Goal: Task Accomplishment & Management: Manage account settings

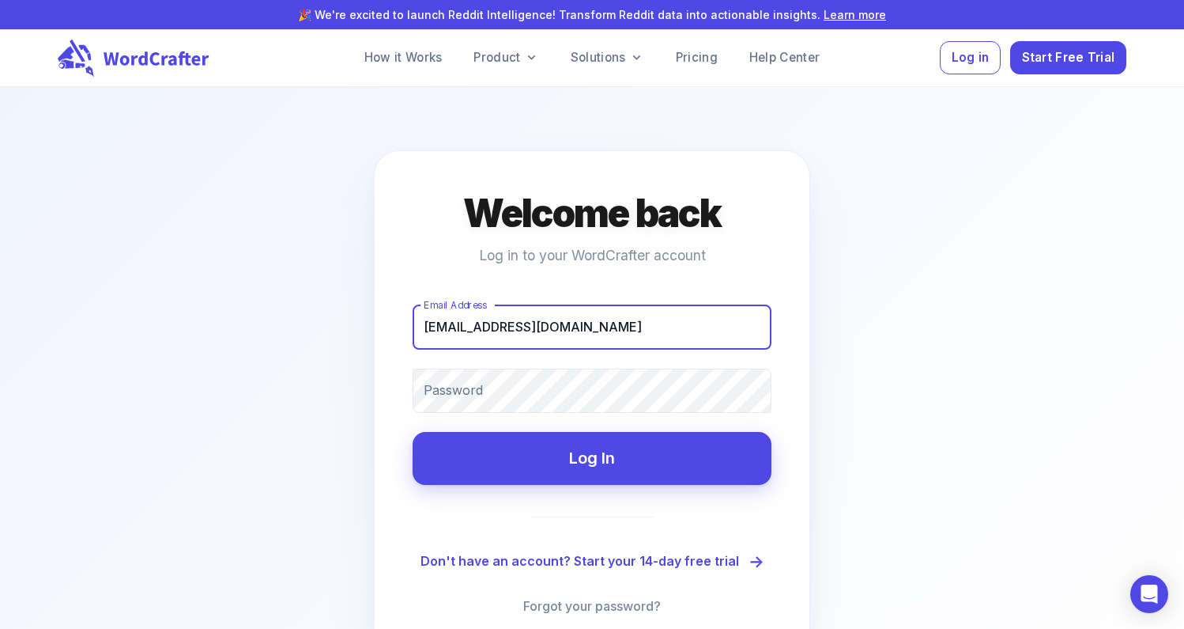
type input "[EMAIL_ADDRESS][DOMAIN_NAME]"
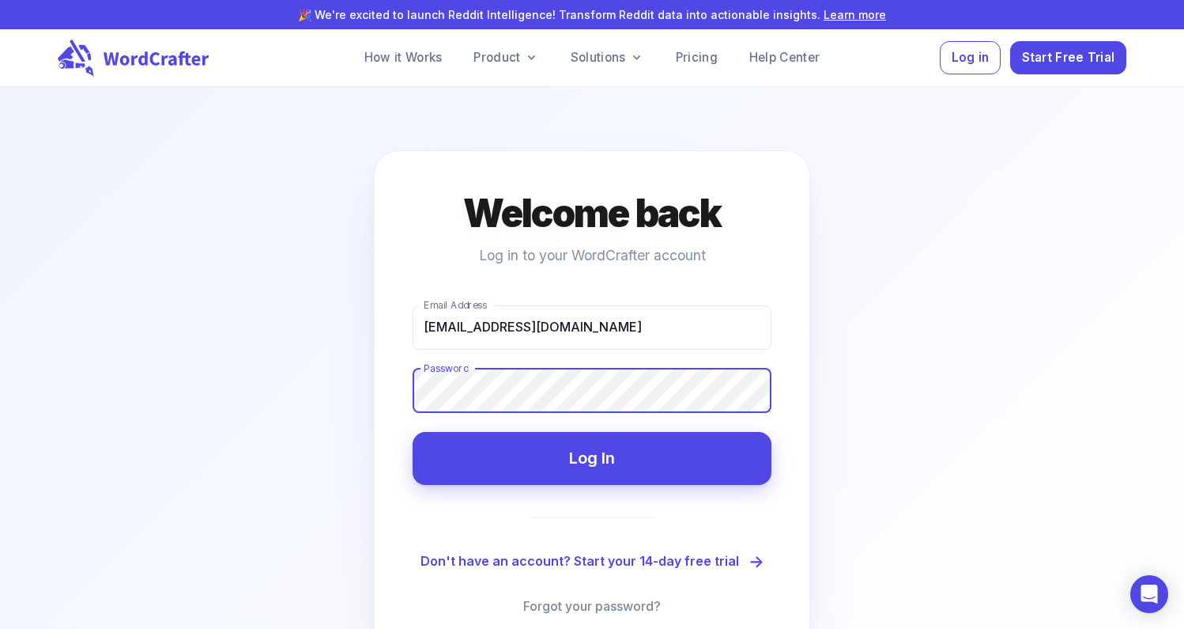
click at [413, 432] on button "Log In" at bounding box center [592, 458] width 359 height 53
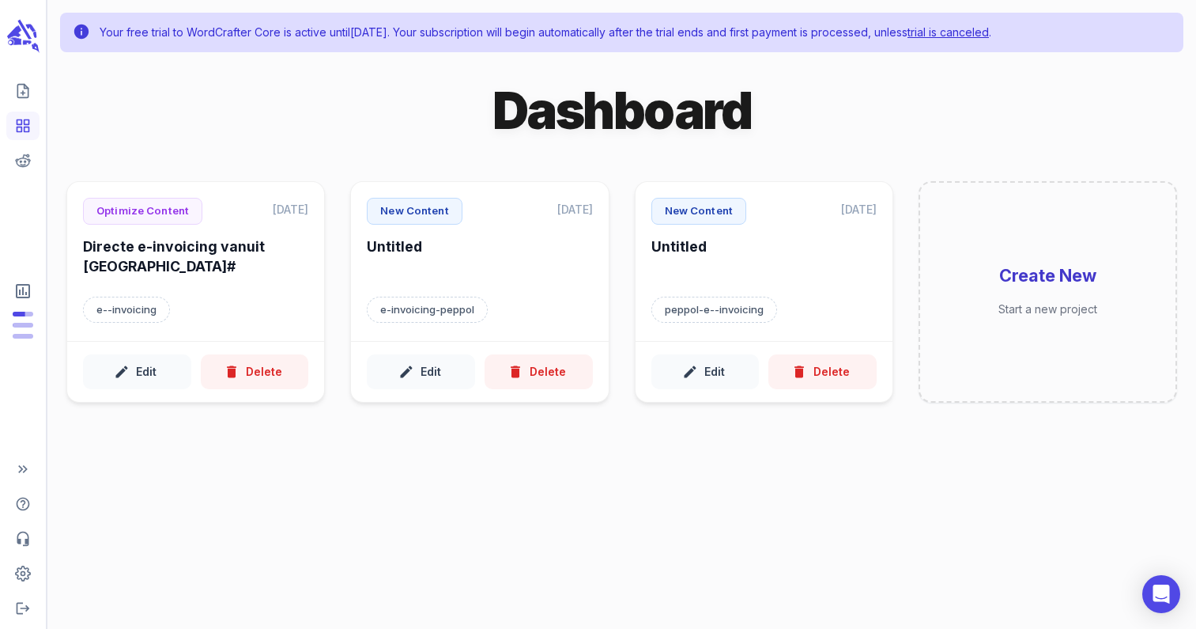
click at [989, 32] on link "trial is canceled" at bounding box center [948, 31] width 81 height 13
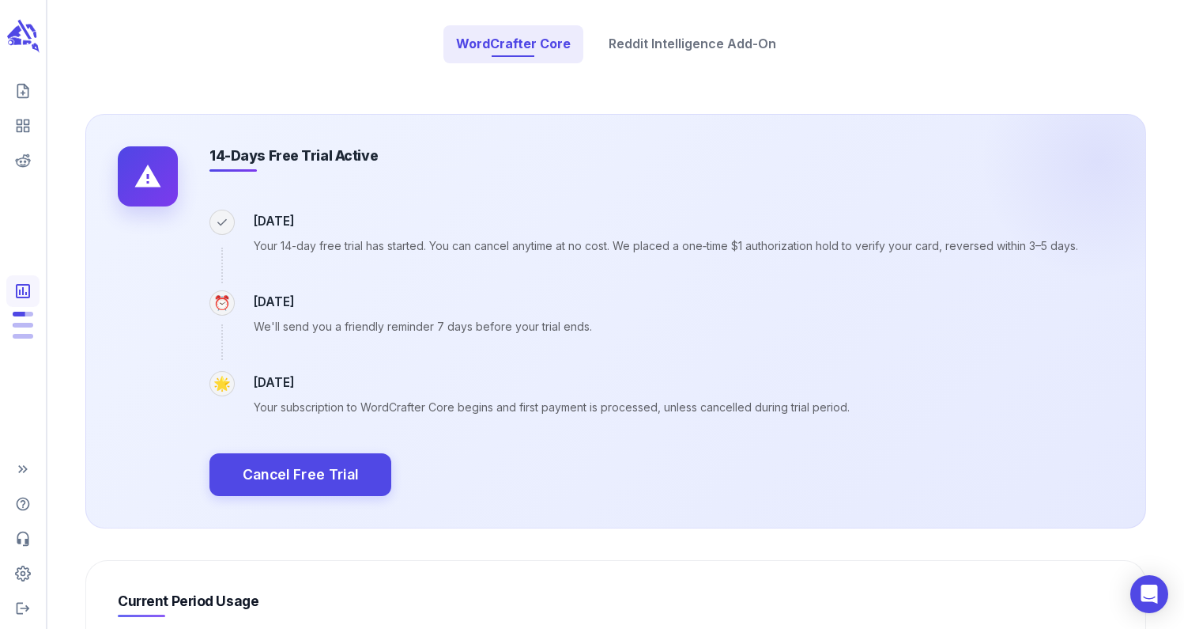
scroll to position [237, 0]
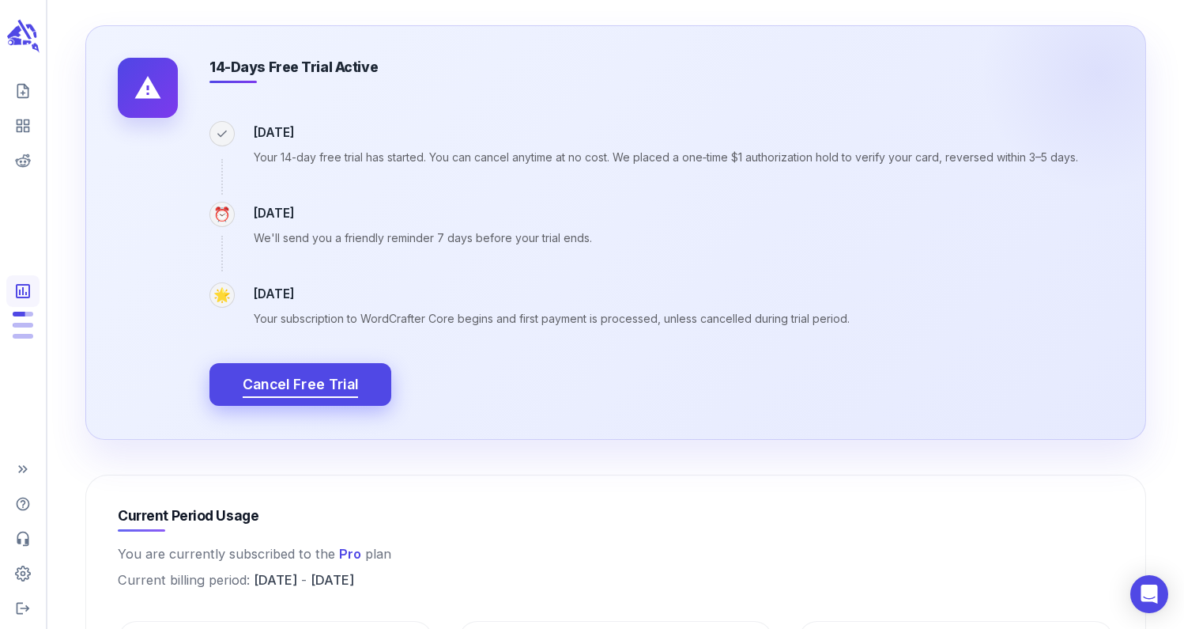
click at [294, 375] on span "Cancel Free Trial" at bounding box center [301, 384] width 116 height 25
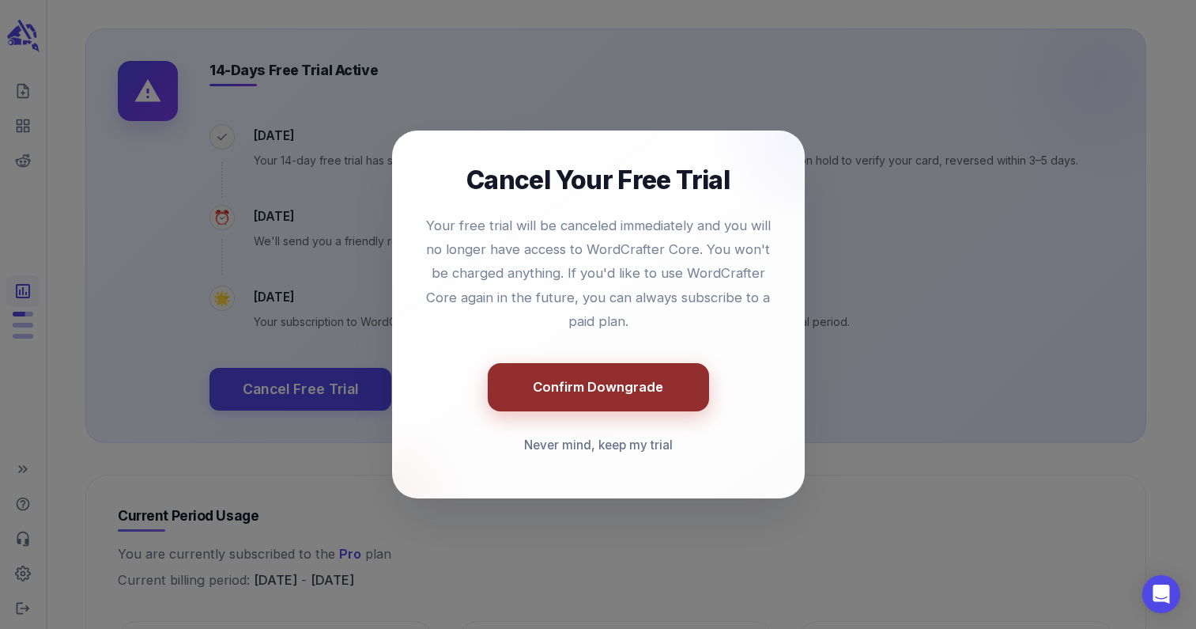
click at [603, 387] on button "Confirm Downgrade" at bounding box center [598, 387] width 221 height 48
